Goal: Task Accomplishment & Management: Use online tool/utility

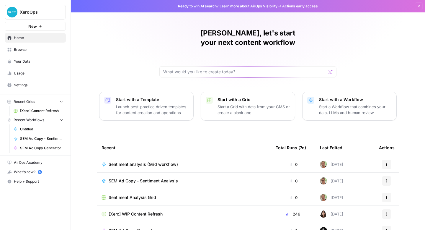
click at [189, 115] on p "Launch best-practice driven templates for content creation and operations" at bounding box center [152, 110] width 73 height 12
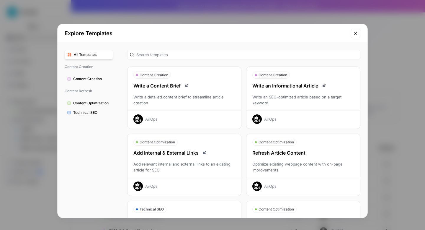
click at [354, 35] on icon "Close modal" at bounding box center [355, 33] width 3 height 3
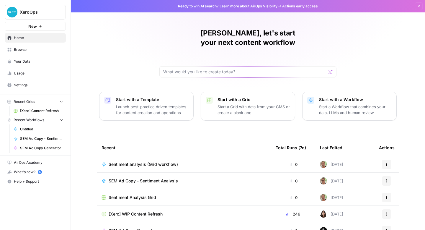
click at [319, 115] on p "Start a Workflow that combines your data, LLMs and human review" at bounding box center [355, 110] width 73 height 12
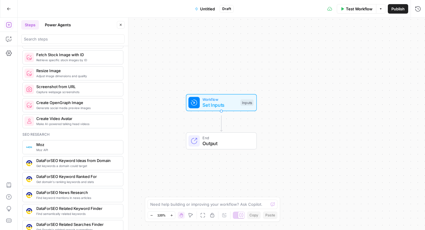
scroll to position [450, 0]
click at [228, 104] on span "Set Inputs" at bounding box center [219, 104] width 35 height 7
click at [363, 47] on span "Add Field" at bounding box center [358, 44] width 17 height 6
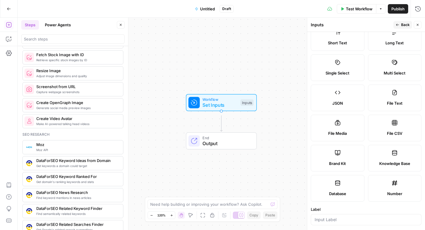
scroll to position [19, 0]
click at [384, 141] on label "File CSV" at bounding box center [395, 128] width 54 height 27
type textarea "Supports .csv file type"
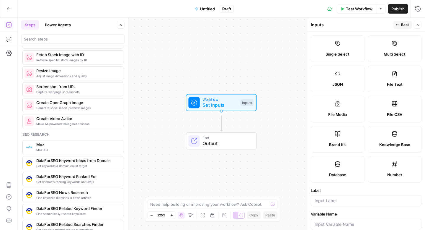
scroll to position [0, 0]
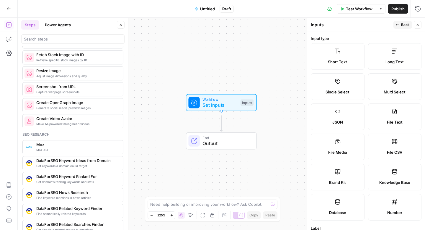
click at [403, 160] on label "File CSV" at bounding box center [395, 146] width 54 height 27
click at [219, 143] on span "Output" at bounding box center [226, 143] width 48 height 7
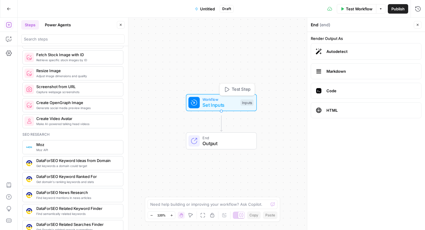
click at [220, 102] on span "Workflow" at bounding box center [219, 99] width 35 height 6
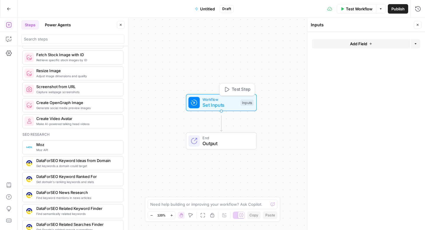
click at [368, 48] on button "Add Field" at bounding box center [361, 43] width 98 height 9
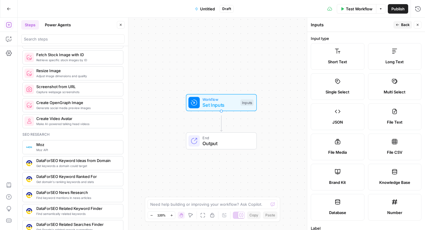
click at [397, 144] on icon at bounding box center [395, 141] width 6 height 6
type textarea "Supports .csv file type"
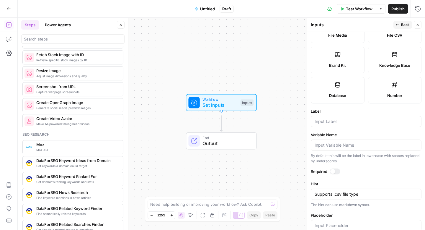
scroll to position [123, 0]
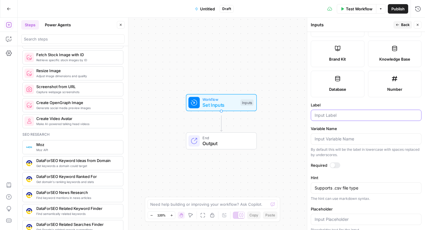
click at [366, 118] on input "Label" at bounding box center [365, 115] width 103 height 6
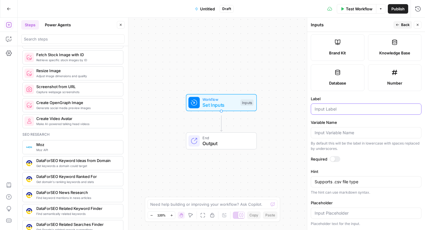
scroll to position [207, 0]
click at [415, 29] on button "Close" at bounding box center [418, 25] width 8 height 8
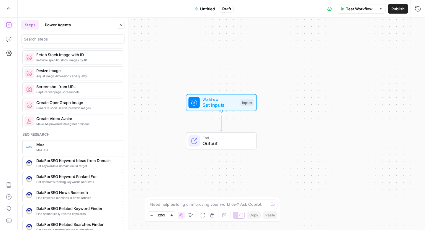
click at [9, 9] on icon "button" at bounding box center [9, 9] width 4 height 4
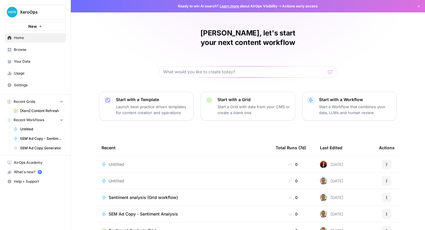
click at [35, 104] on span "Recent Grids" at bounding box center [25, 101] width 22 height 5
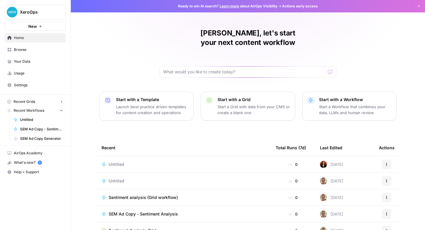
click at [35, 104] on span "Recent Grids" at bounding box center [25, 101] width 22 height 5
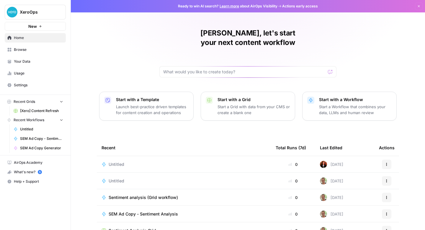
click at [40, 141] on span "SEM Ad Copy - Sentiment Analysis" at bounding box center [41, 138] width 43 height 5
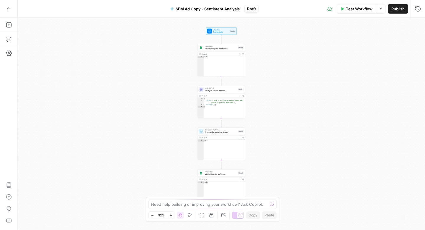
click at [9, 9] on icon "button" at bounding box center [9, 8] width 4 height 3
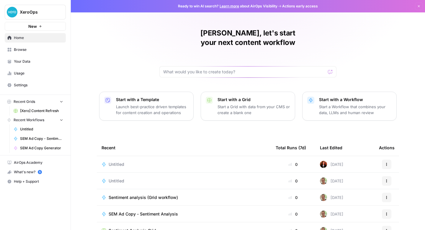
click at [319, 102] on p "Start with a Workflow" at bounding box center [355, 99] width 73 height 6
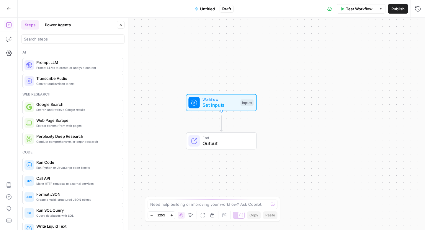
click at [213, 111] on div "Workflow Set Inputs Inputs Test Step" at bounding box center [221, 102] width 71 height 17
click at [367, 47] on span "Add Field" at bounding box center [358, 44] width 17 height 6
